Goal: Task Accomplishment & Management: Use online tool/utility

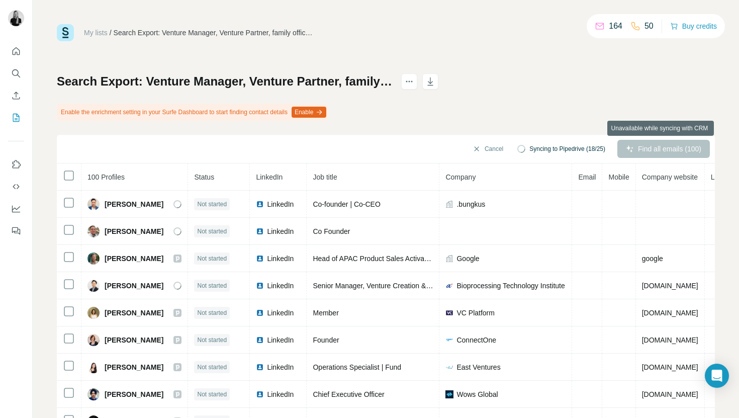
click at [649, 151] on div "Find all emails (100)" at bounding box center [664, 149] width 93 height 18
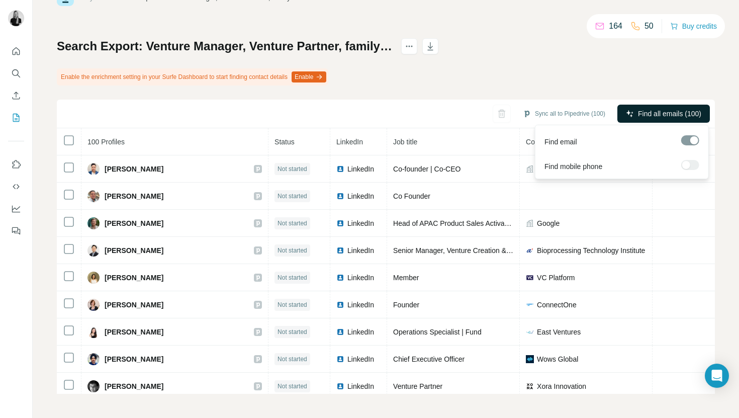
click at [650, 114] on span "Find all emails (100)" at bounding box center [669, 114] width 63 height 10
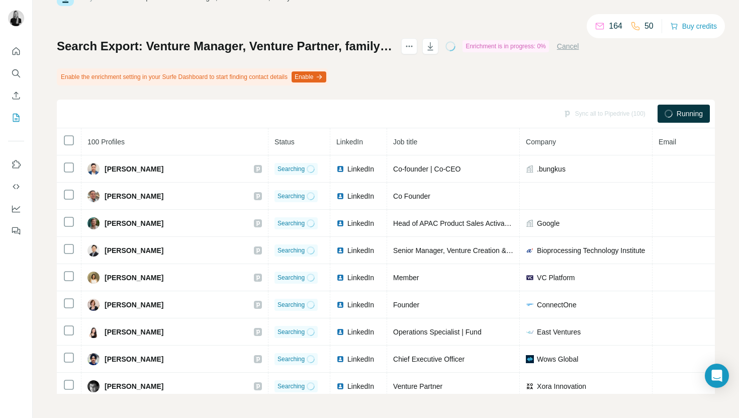
click at [679, 110] on span "Running" at bounding box center [690, 114] width 26 height 10
click at [663, 121] on div "Running" at bounding box center [684, 114] width 52 height 18
click at [669, 113] on icon at bounding box center [669, 114] width 12 height 12
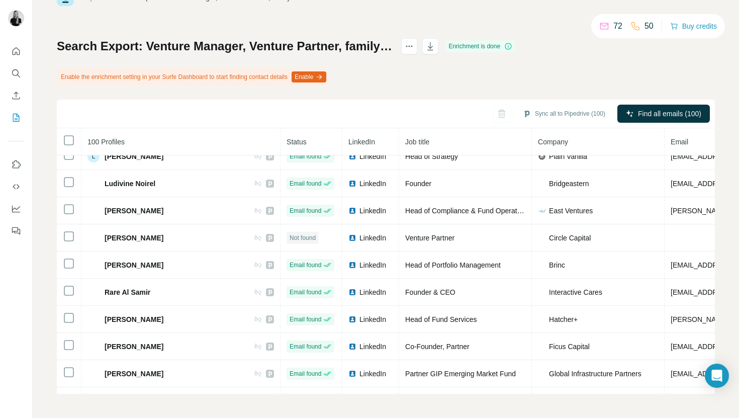
scroll to position [1261, 0]
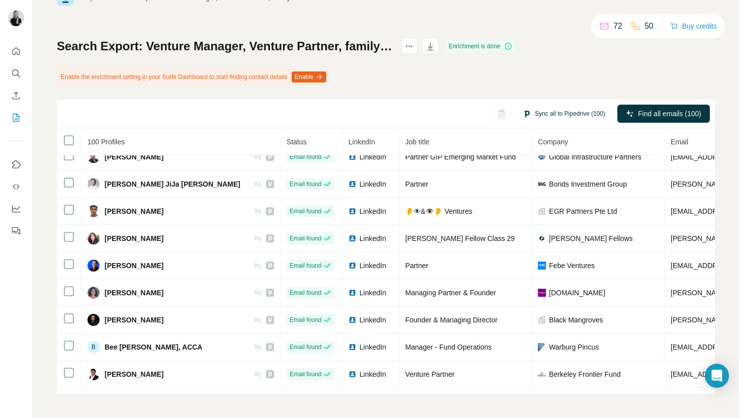
click at [553, 112] on button "Sync all to Pipedrive (100)" at bounding box center [564, 113] width 97 height 15
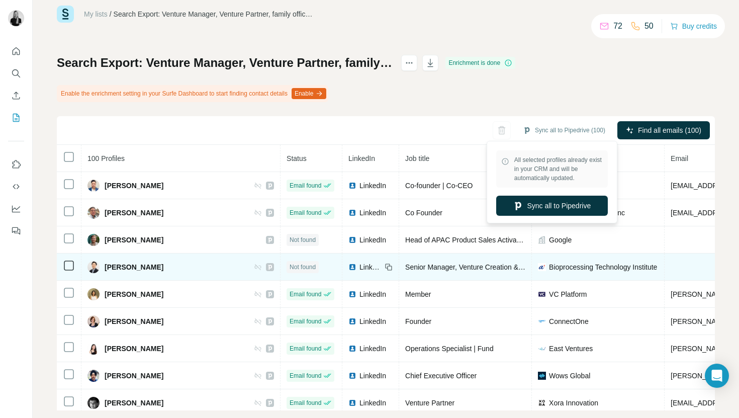
scroll to position [18, 0]
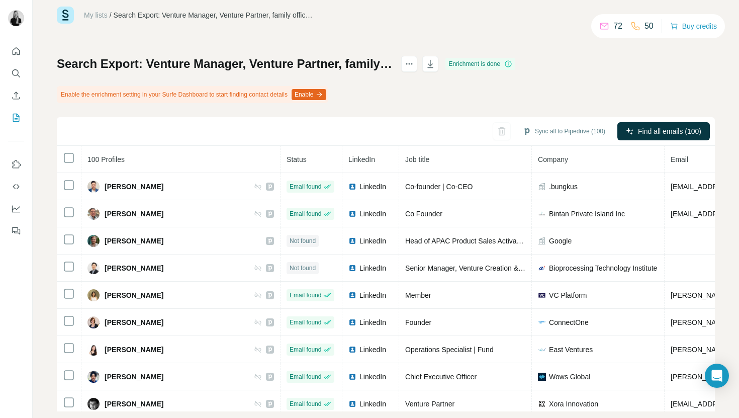
click at [628, 74] on div "Search Export: Venture Manager, Venture Partner, family office, Limited Partner…" at bounding box center [386, 234] width 658 height 356
click at [563, 131] on button "Sync all to Pipedrive (100)" at bounding box center [564, 131] width 97 height 15
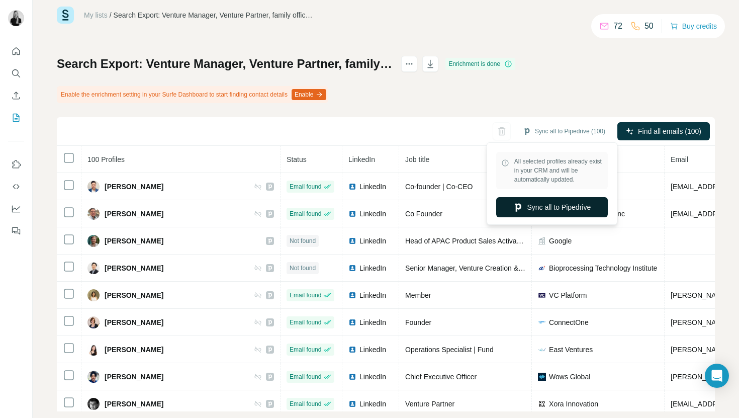
click at [537, 208] on button "Sync all to Pipedrive" at bounding box center [552, 207] width 112 height 20
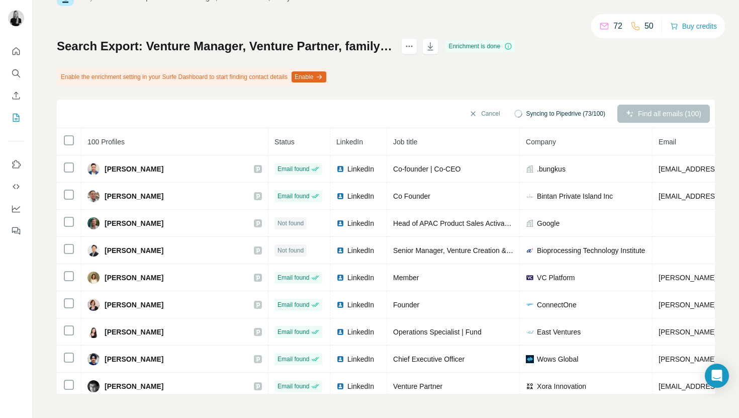
scroll to position [0, 0]
